Goal: Task Accomplishment & Management: Complete application form

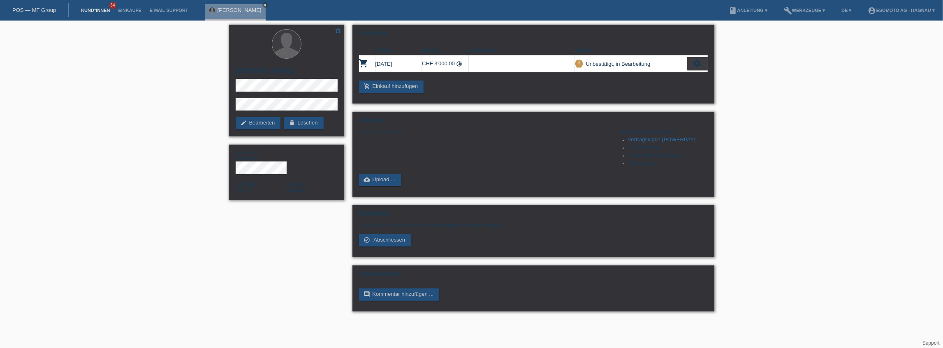
click at [93, 12] on link "Kund*innen" at bounding box center [95, 10] width 37 height 5
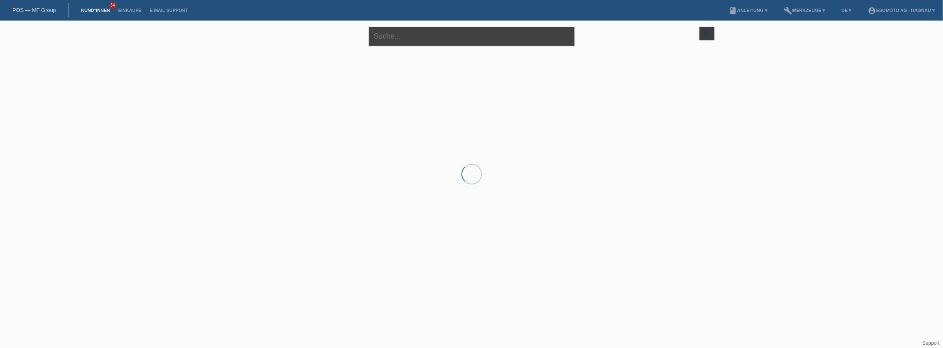
click at [415, 33] on input "text" at bounding box center [472, 36] width 206 height 19
click at [454, 36] on input "text" at bounding box center [472, 36] width 206 height 19
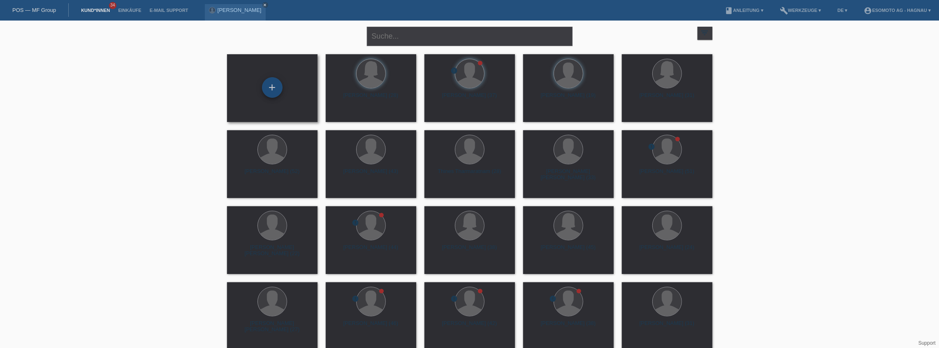
click at [274, 89] on div "+" at bounding box center [272, 87] width 21 height 21
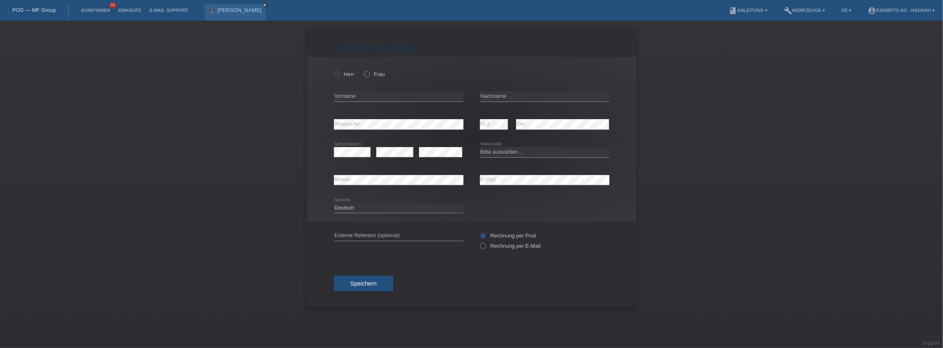
click at [344, 74] on label "Herr" at bounding box center [344, 74] width 21 height 6
click at [339, 74] on input "Herr" at bounding box center [336, 73] width 5 height 5
radio input "true"
click at [358, 98] on input "text" at bounding box center [399, 96] width 130 height 10
type input "[PERSON_NAME]"
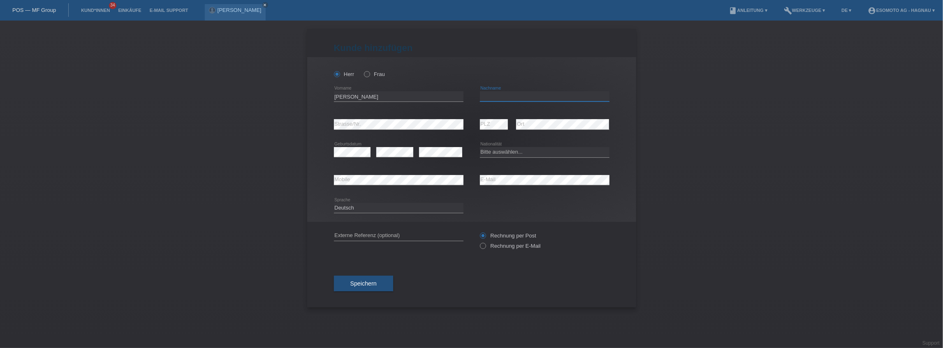
click at [533, 99] on input "text" at bounding box center [545, 96] width 130 height 10
type input "Uwitonze"
click at [371, 120] on div "error Strasse/Nr." at bounding box center [399, 125] width 130 height 28
click at [509, 153] on select "Bitte auswählen... Schweiz Deutschland Liechtenstein Österreich ------------ Af…" at bounding box center [545, 152] width 130 height 10
select select "CH"
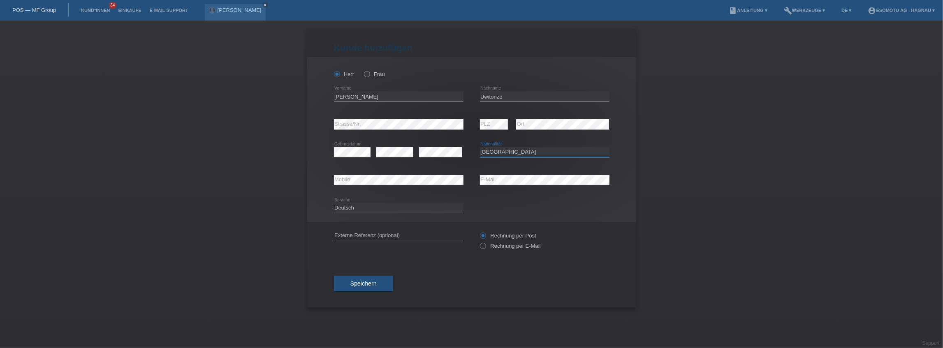
click at [480, 147] on select "Bitte auswählen... Schweiz Deutschland Liechtenstein Österreich ------------ Af…" at bounding box center [545, 152] width 130 height 10
click at [649, 166] on div "Kund*in hinzufügen Kunde hinzufügen Kundin hinzufügen Herr Frau Alain error Vor…" at bounding box center [471, 185] width 943 height 328
click at [519, 202] on div "Deutsch Français Italiano English error Sprache" at bounding box center [472, 209] width 276 height 28
click at [373, 284] on span "Speichern" at bounding box center [363, 284] width 26 height 7
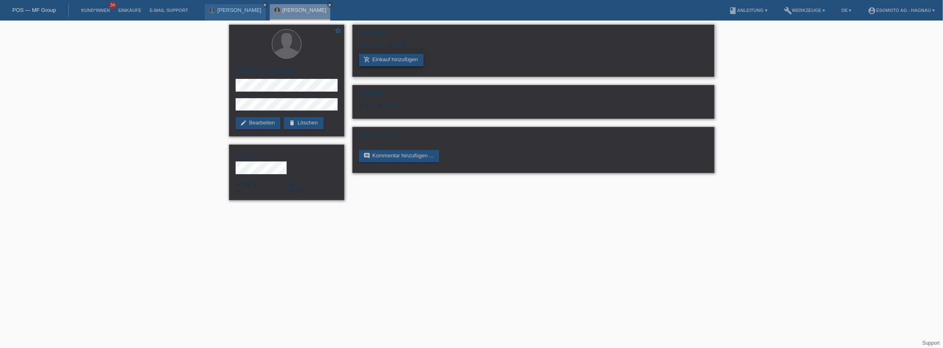
click at [393, 58] on link "add_shopping_cart Einkauf hinzufügen" at bounding box center [391, 60] width 65 height 12
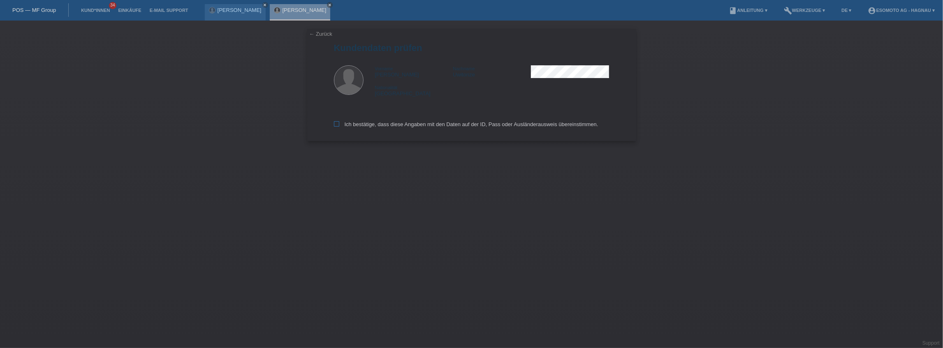
click at [336, 123] on icon at bounding box center [336, 123] width 5 height 5
click at [336, 123] on input "Ich bestätige, dass diese Angaben mit den Daten auf der ID, Pass oder Ausländer…" at bounding box center [336, 123] width 5 height 5
checkbox input "true"
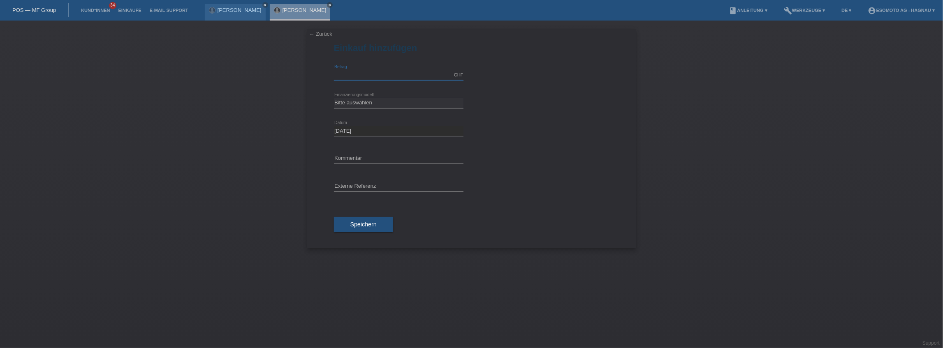
click at [373, 73] on input "text" at bounding box center [399, 75] width 130 height 10
type input "2490.00"
drag, startPoint x: 375, startPoint y: 102, endPoint x: 389, endPoint y: 107, distance: 14.8
click at [375, 102] on select "Bitte auswählen Fixe Raten Kauf auf Rechnung mit Teilzahlungsoption" at bounding box center [399, 103] width 130 height 10
select select "69"
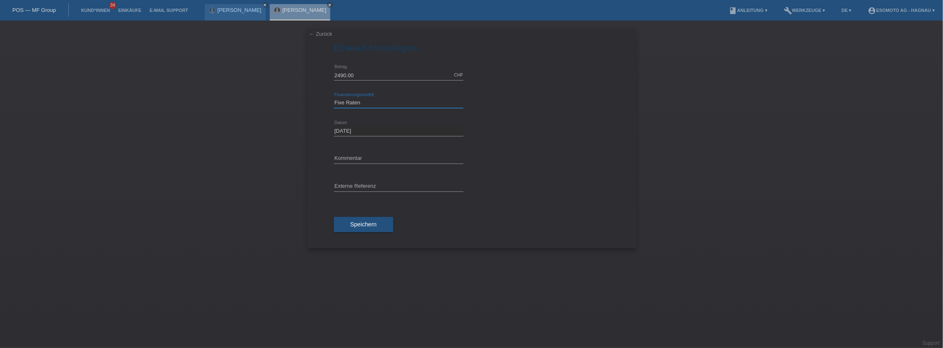
click at [334, 98] on select "Bitte auswählen Fixe Raten Kauf auf Rechnung mit Teilzahlungsoption" at bounding box center [399, 103] width 130 height 10
drag, startPoint x: 388, startPoint y: 128, endPoint x: 420, endPoint y: 134, distance: 32.3
click at [388, 128] on select "Bitte auswählen 12 Raten 24 Raten 36 Raten 48 Raten" at bounding box center [399, 131] width 130 height 10
click at [334, 126] on select "Bitte auswählen 12 Raten 24 Raten 36 Raten 48 Raten" at bounding box center [399, 131] width 130 height 10
drag, startPoint x: 382, startPoint y: 131, endPoint x: 402, endPoint y: 133, distance: 20.3
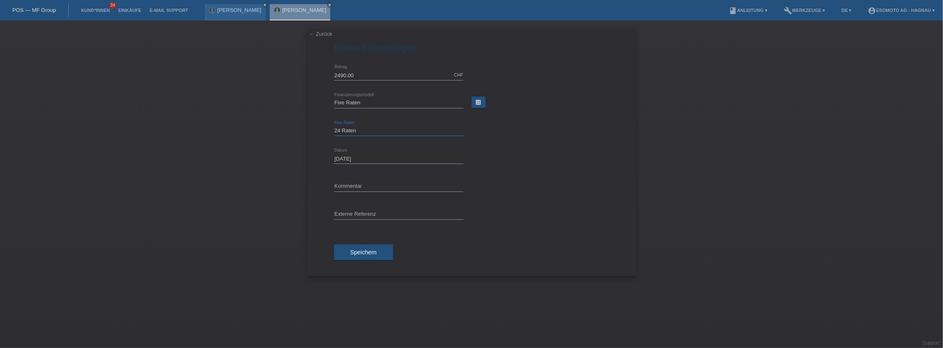
click at [383, 131] on select "Bitte auswählen 12 Raten 24 Raten 36 Raten 48 Raten" at bounding box center [399, 131] width 130 height 10
select select "138"
click at [334, 126] on select "Bitte auswählen 12 Raten 24 Raten 36 Raten 48 Raten" at bounding box center [399, 131] width 130 height 10
drag, startPoint x: 511, startPoint y: 140, endPoint x: 470, endPoint y: 146, distance: 41.7
click at [510, 140] on div "Bitte auswählen 12 Raten 24 Raten 36 Raten 48 Raten error Fixe Raten" at bounding box center [472, 131] width 276 height 28
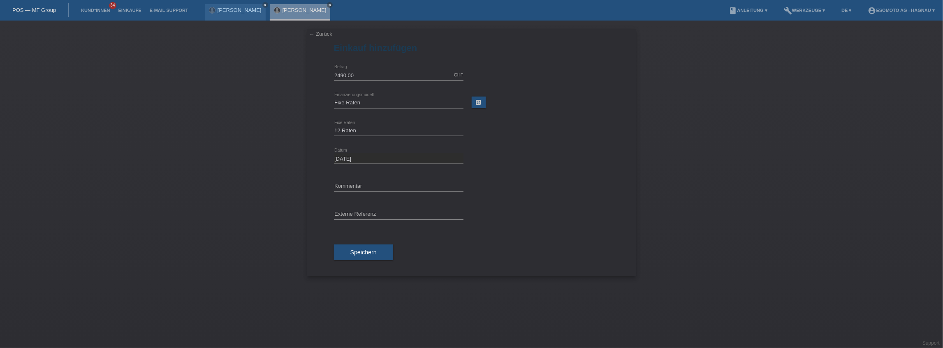
click at [364, 249] on span "Speichern" at bounding box center [363, 252] width 26 height 7
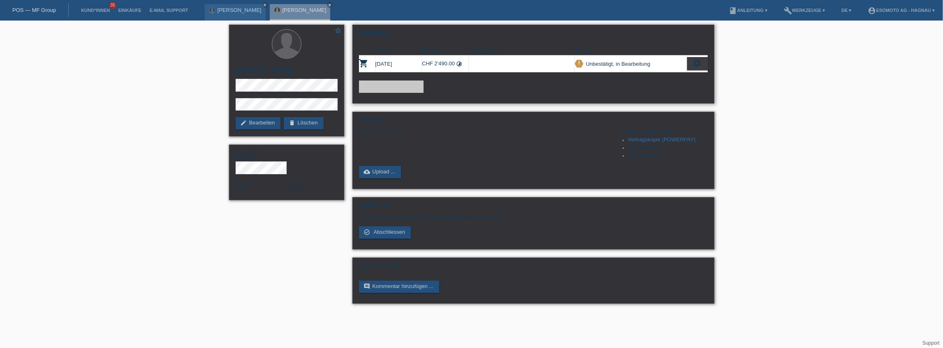
click at [394, 86] on link "add_shopping_cart Einkauf hinzufügen" at bounding box center [391, 87] width 65 height 12
click at [503, 90] on div "add_shopping_cart Einkauf hinzufügen" at bounding box center [533, 87] width 349 height 12
click at [701, 63] on icon "settings" at bounding box center [697, 63] width 9 height 9
click at [542, 91] on div "add_shopping_cart Einkauf hinzufügen" at bounding box center [533, 87] width 349 height 12
drag, startPoint x: 752, startPoint y: 109, endPoint x: 747, endPoint y: 109, distance: 5.8
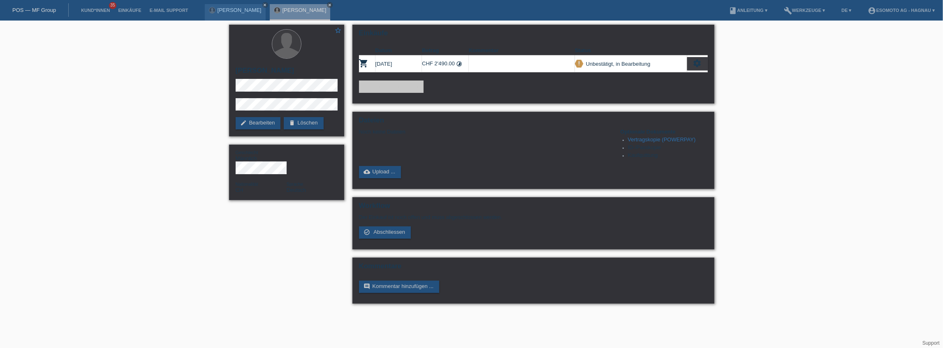
click at [752, 109] on div "star_border Alain Uwitonze edit Bearbeiten delete Löschen Geschlecht Männlich N…" at bounding box center [471, 167] width 943 height 292
click at [102, 11] on link "Kund*innen" at bounding box center [95, 10] width 37 height 5
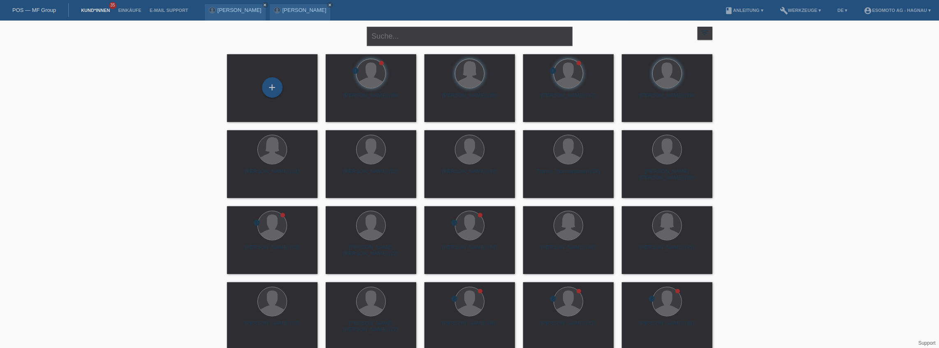
click at [273, 45] on div "close filter_list view_module Alle Kund*innen anzeigen star Markierte [PERSON_N…" at bounding box center [470, 36] width 494 height 30
